Goal: Task Accomplishment & Management: Manage account settings

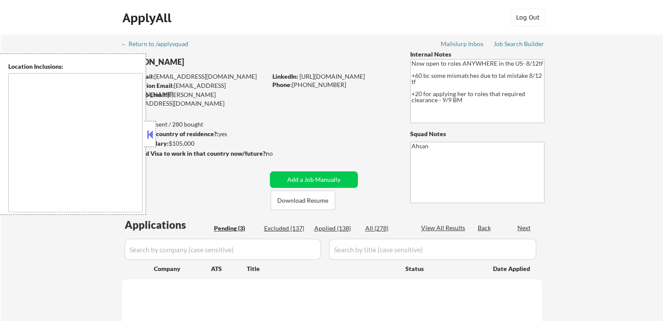
type textarea "country:[GEOGRAPHIC_DATA]"
select select ""pending""
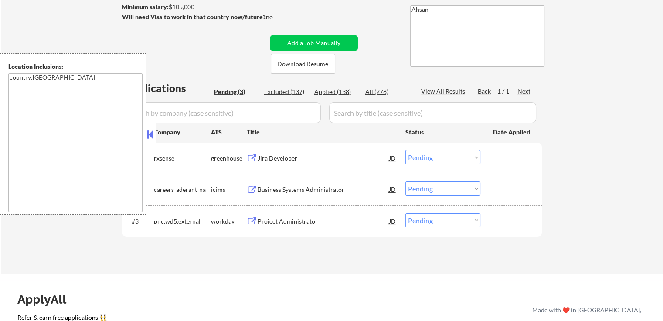
scroll to position [174, 0]
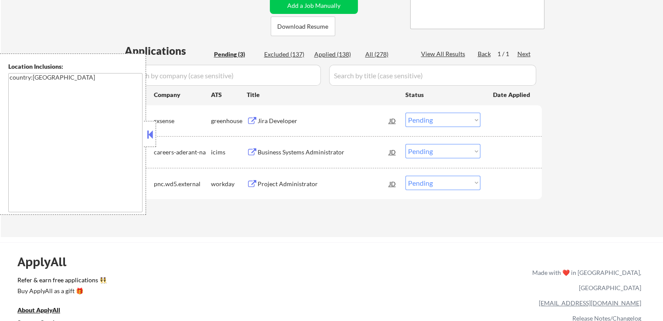
click at [271, 117] on div "Jira Developer" at bounding box center [323, 121] width 132 height 9
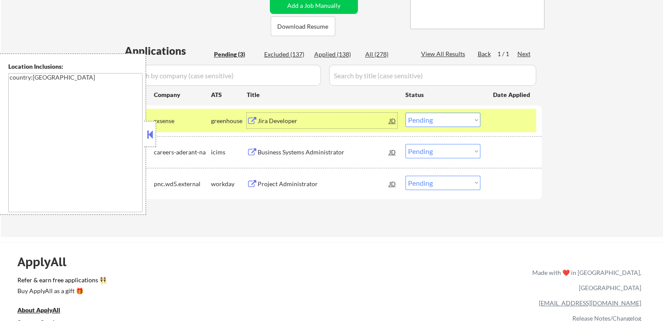
click at [330, 157] on div "Business Systems Administrator" at bounding box center [323, 152] width 132 height 16
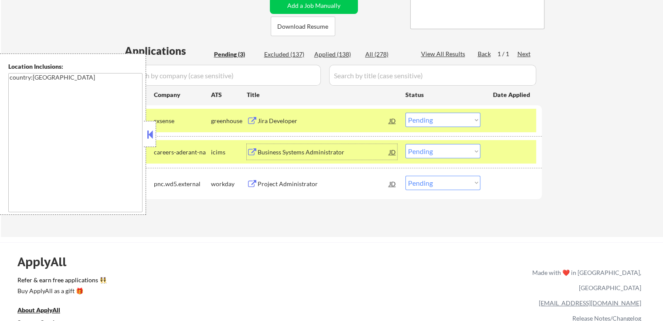
click at [436, 121] on select "Choose an option... Pending Applied Excluded (Questions) Excluded (Expired) Exc…" at bounding box center [442, 120] width 75 height 14
click at [405, 113] on select "Choose an option... Pending Applied Excluded (Questions) Excluded (Expired) Exc…" at bounding box center [442, 120] width 75 height 14
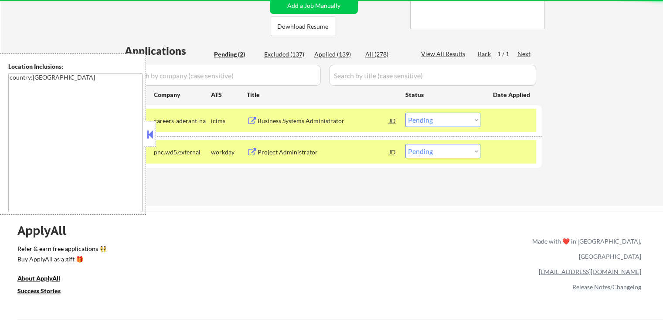
click at [336, 154] on div "Project Administrator" at bounding box center [323, 152] width 132 height 9
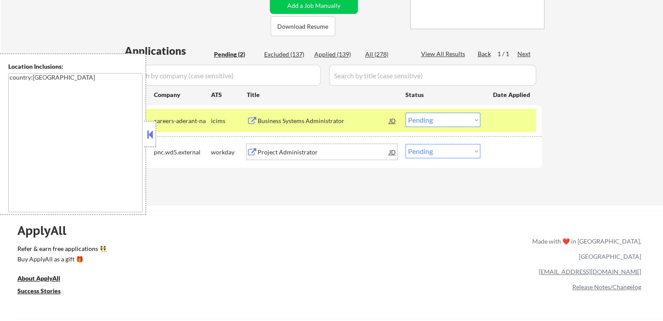
click at [418, 119] on select "Choose an option... Pending Applied Excluded (Questions) Excluded (Expired) Exc…" at bounding box center [442, 120] width 75 height 14
click at [405, 113] on select "Choose an option... Pending Applied Excluded (Questions) Excluded (Expired) Exc…" at bounding box center [442, 120] width 75 height 14
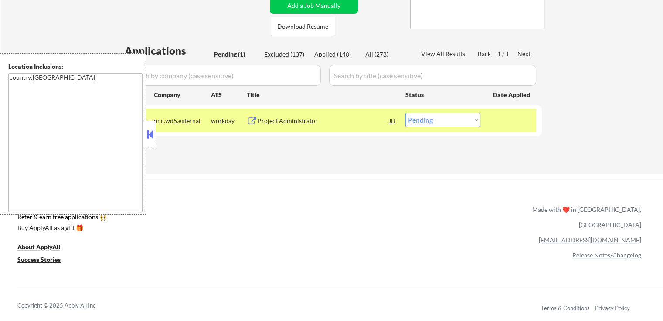
click at [450, 122] on select "Choose an option... Pending Applied Excluded (Questions) Excluded (Expired) Exc…" at bounding box center [442, 120] width 75 height 14
select select ""excluded""
click at [405, 113] on select "Choose an option... Pending Applied Excluded (Questions) Excluded (Expired) Exc…" at bounding box center [442, 120] width 75 height 14
click at [424, 158] on div "← Return to /applysquad Mailslurp Inbox Job Search Builder [PERSON_NAME] User E…" at bounding box center [332, 14] width 435 height 307
